Goal: Task Accomplishment & Management: Complete application form

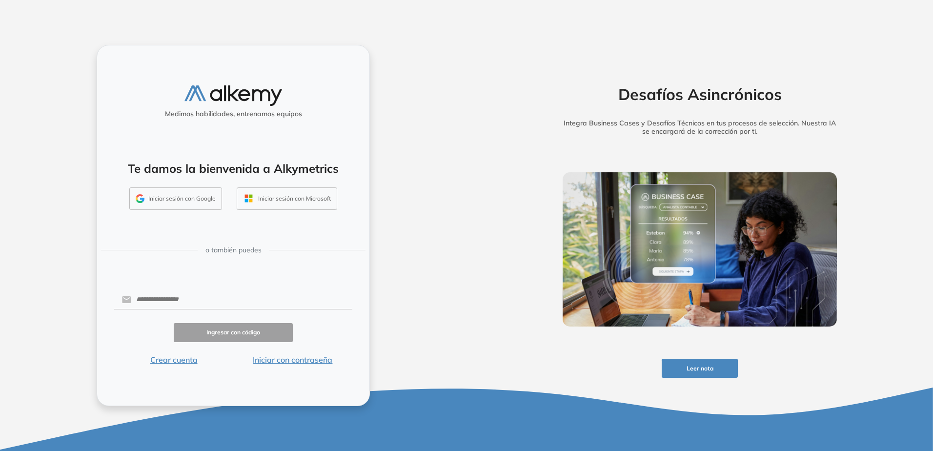
click at [185, 196] on button "Iniciar sesión con Google" at bounding box center [175, 198] width 93 height 22
